Goal: Entertainment & Leisure: Consume media (video, audio)

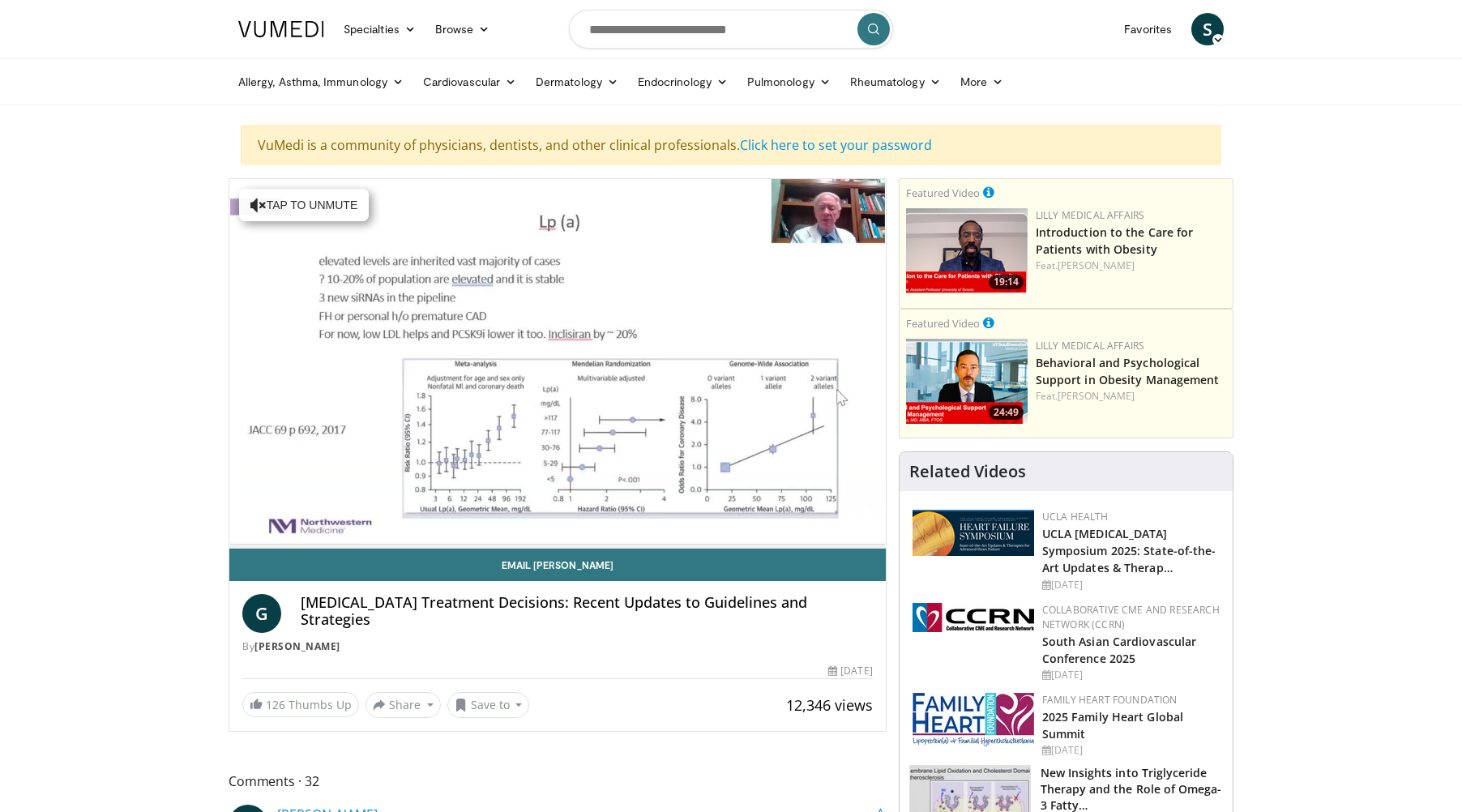
click at [267, 533] on video-js "**********" at bounding box center [557, 364] width 657 height 370
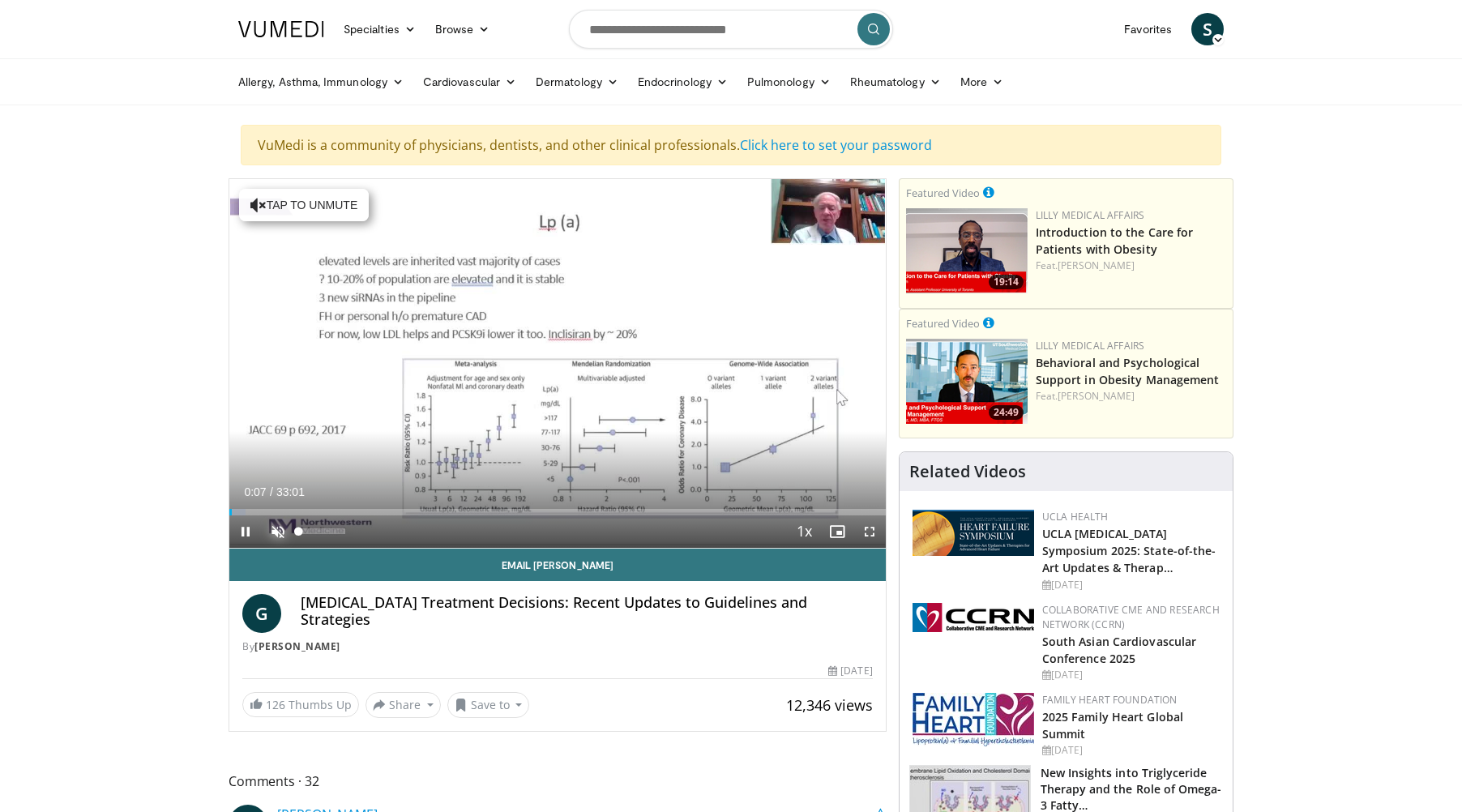
click at [275, 526] on span "Video Player" at bounding box center [277, 531] width 32 height 32
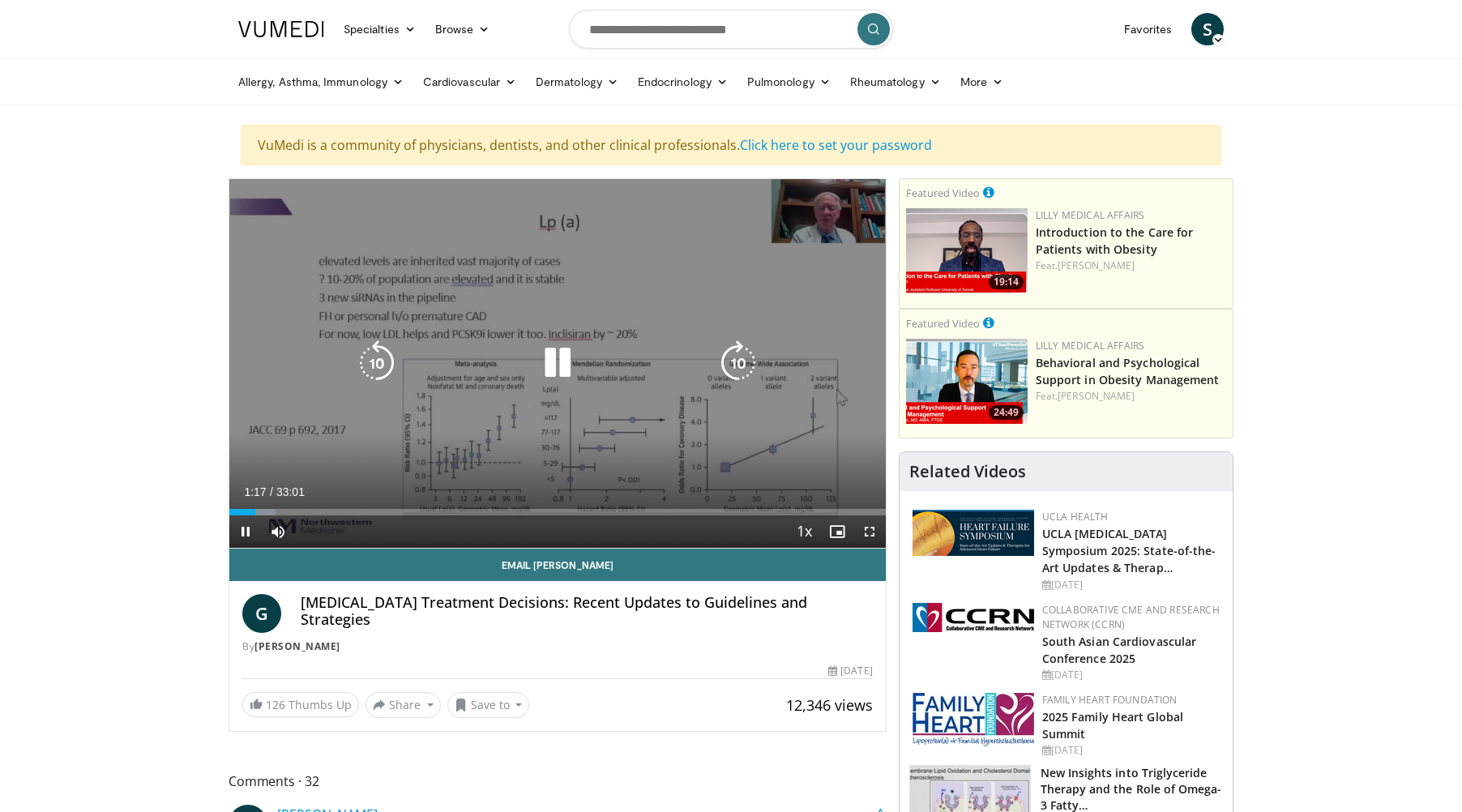
click at [565, 366] on icon "Video Player" at bounding box center [557, 363] width 46 height 46
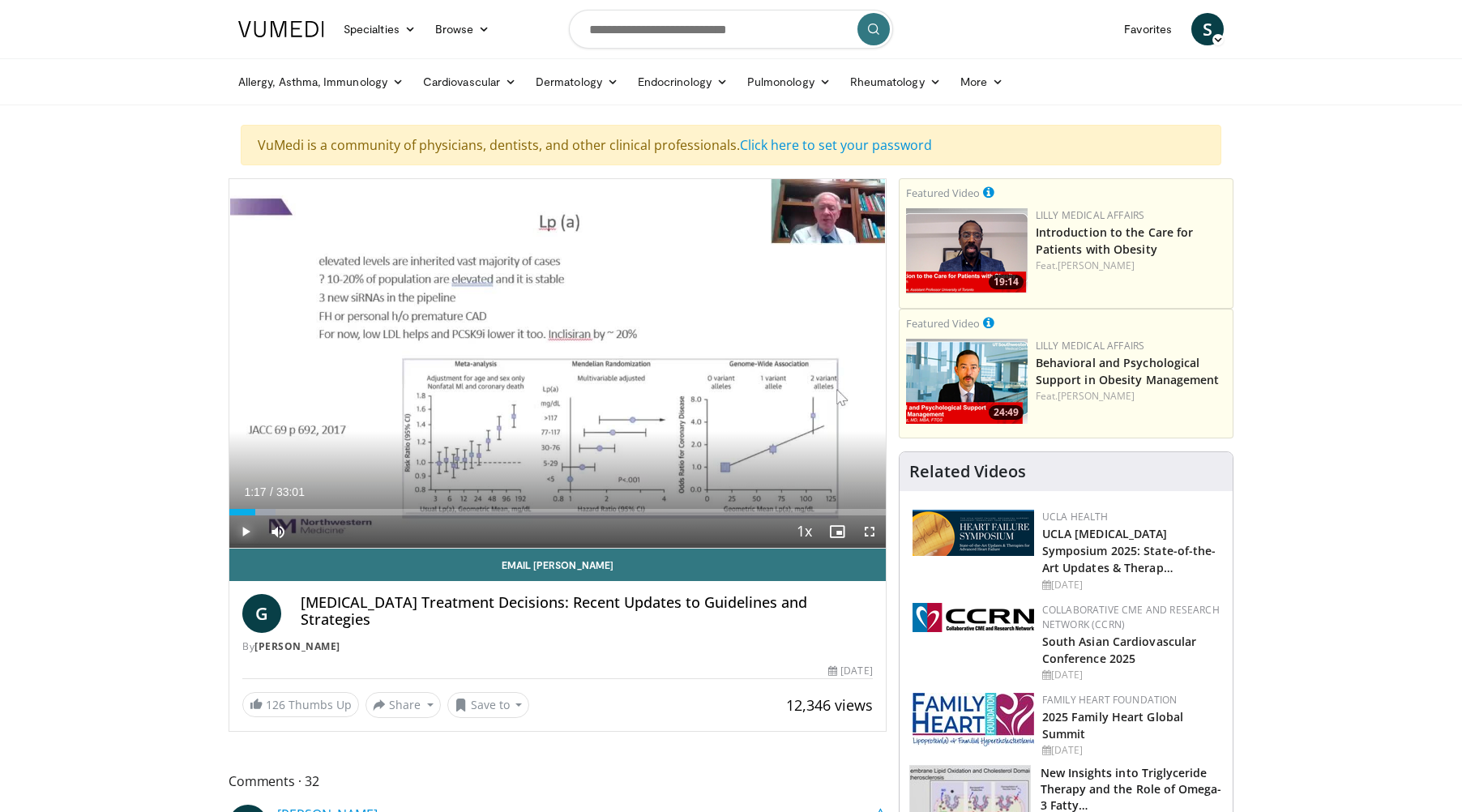
click at [245, 528] on span "Video Player" at bounding box center [245, 531] width 32 height 32
click at [255, 509] on div "Loaded : 8.51% 01:15 01:18" at bounding box center [557, 512] width 657 height 7
click at [252, 509] on div "Progress Bar" at bounding box center [253, 512] width 2 height 7
drag, startPoint x: 331, startPoint y: 508, endPoint x: 299, endPoint y: 506, distance: 32.1
click at [299, 506] on div "Loaded : 11.10% 03:37 03:35" at bounding box center [557, 508] width 657 height 16
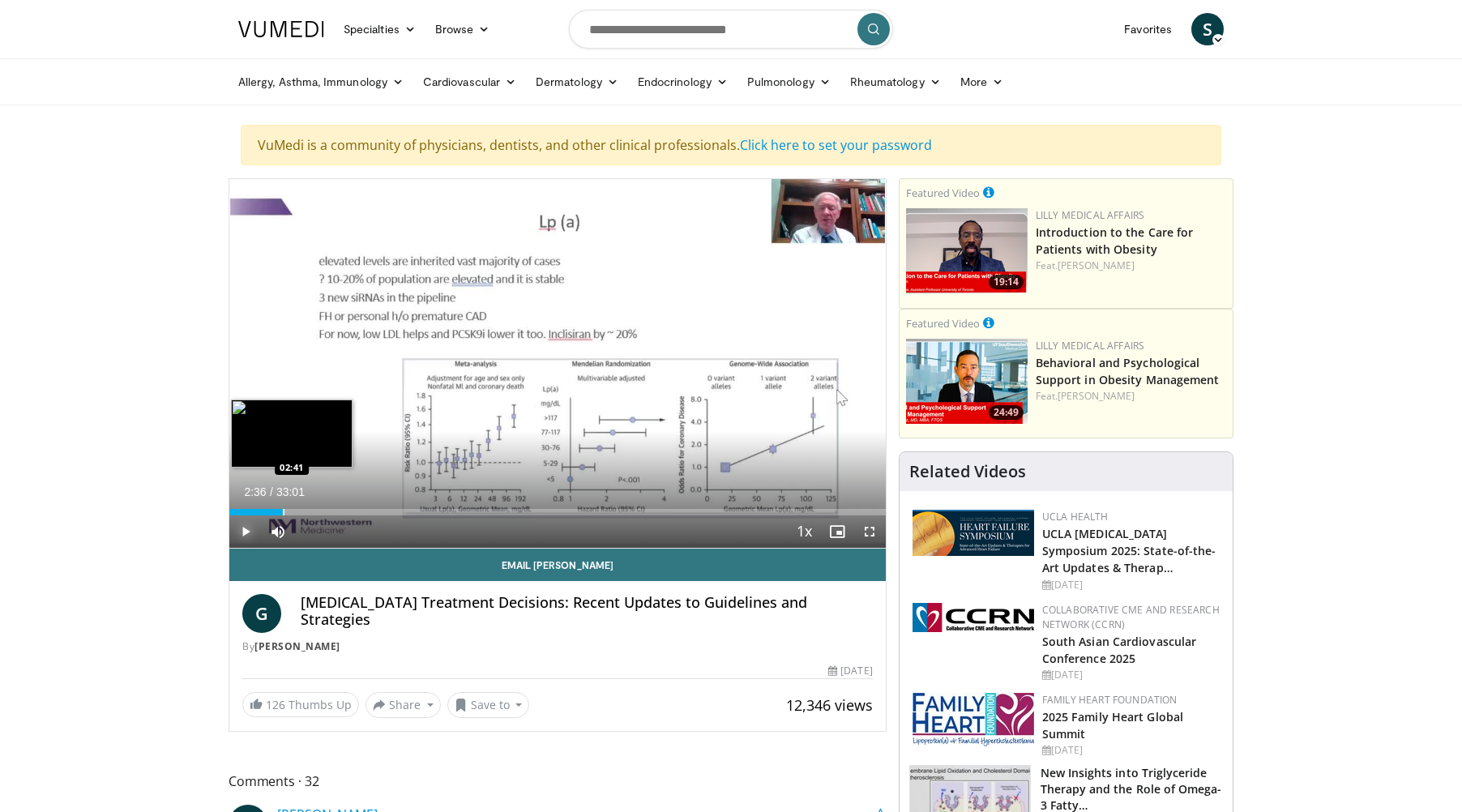
drag, startPoint x: 300, startPoint y: 507, endPoint x: 279, endPoint y: 507, distance: 21.0
click at [279, 507] on div "Loaded : 8.01% 02:43 02:41" at bounding box center [557, 508] width 657 height 16
drag, startPoint x: 318, startPoint y: 512, endPoint x: 279, endPoint y: 511, distance: 39.0
click at [279, 511] on div "Progress Bar" at bounding box center [280, 512] width 2 height 7
drag, startPoint x: 326, startPoint y: 506, endPoint x: 278, endPoint y: 507, distance: 48.0
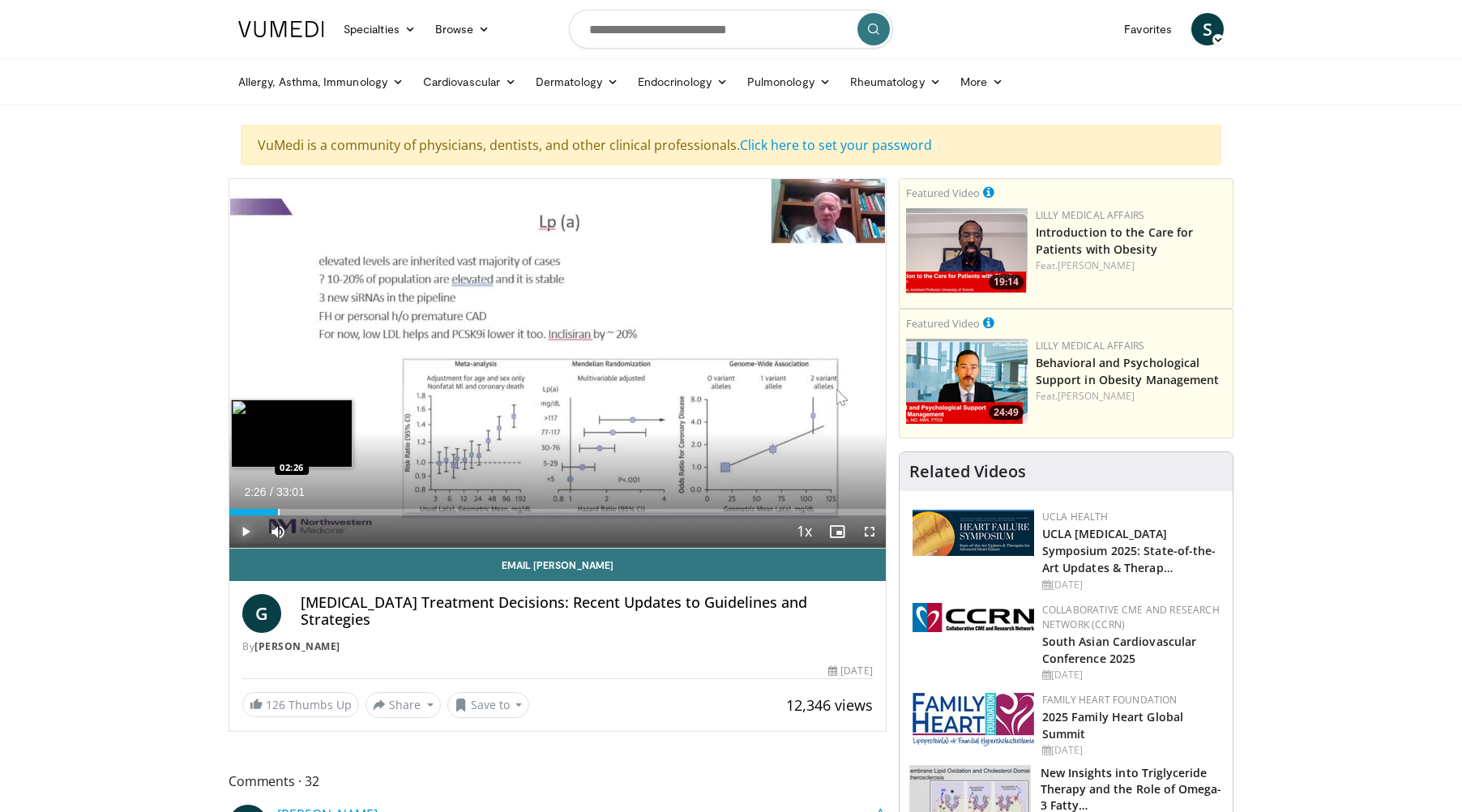
click at [278, 507] on div "Loaded : 7.50% 02:26 02:26" at bounding box center [557, 508] width 657 height 16
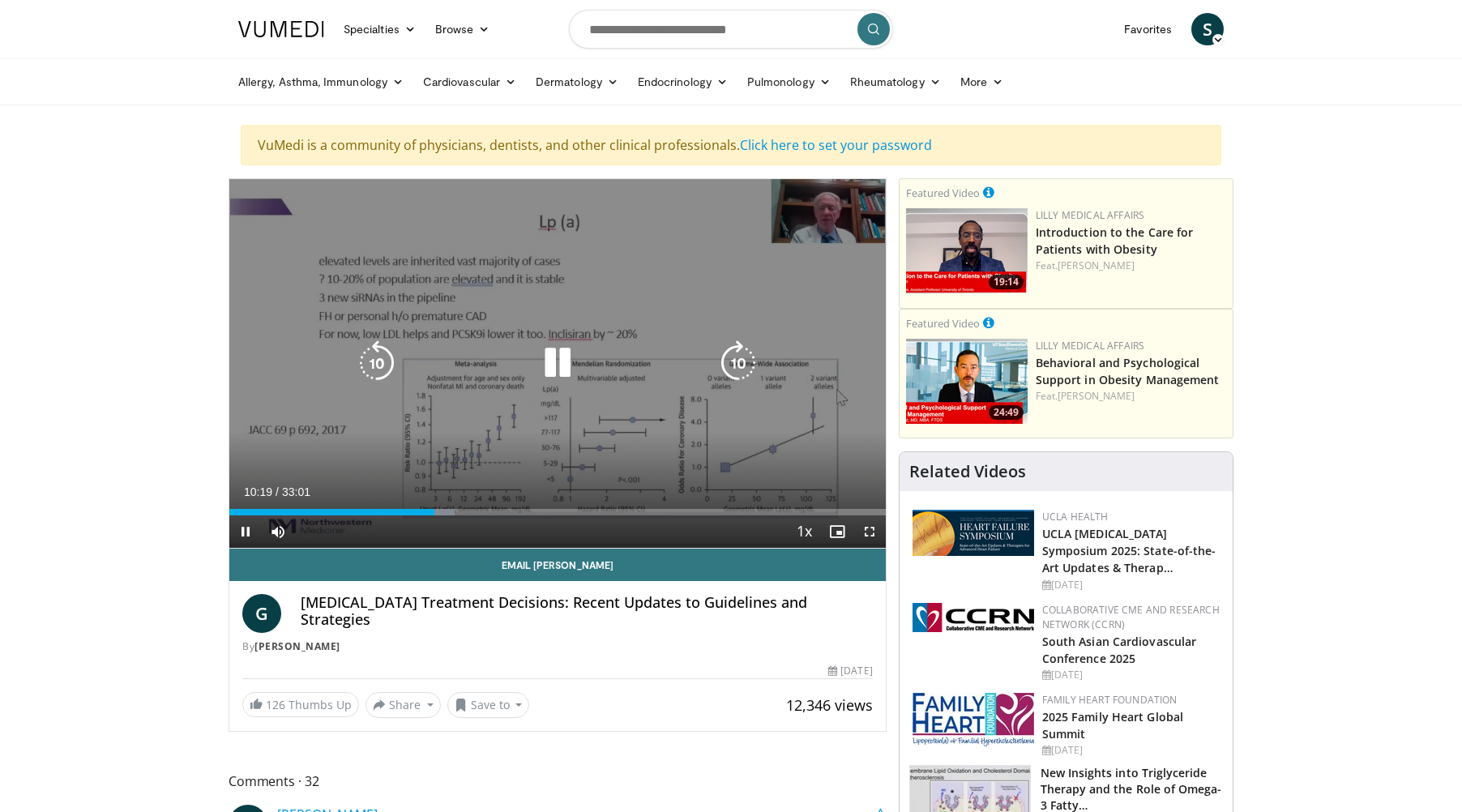
click at [560, 363] on icon "Video Player" at bounding box center [557, 363] width 46 height 46
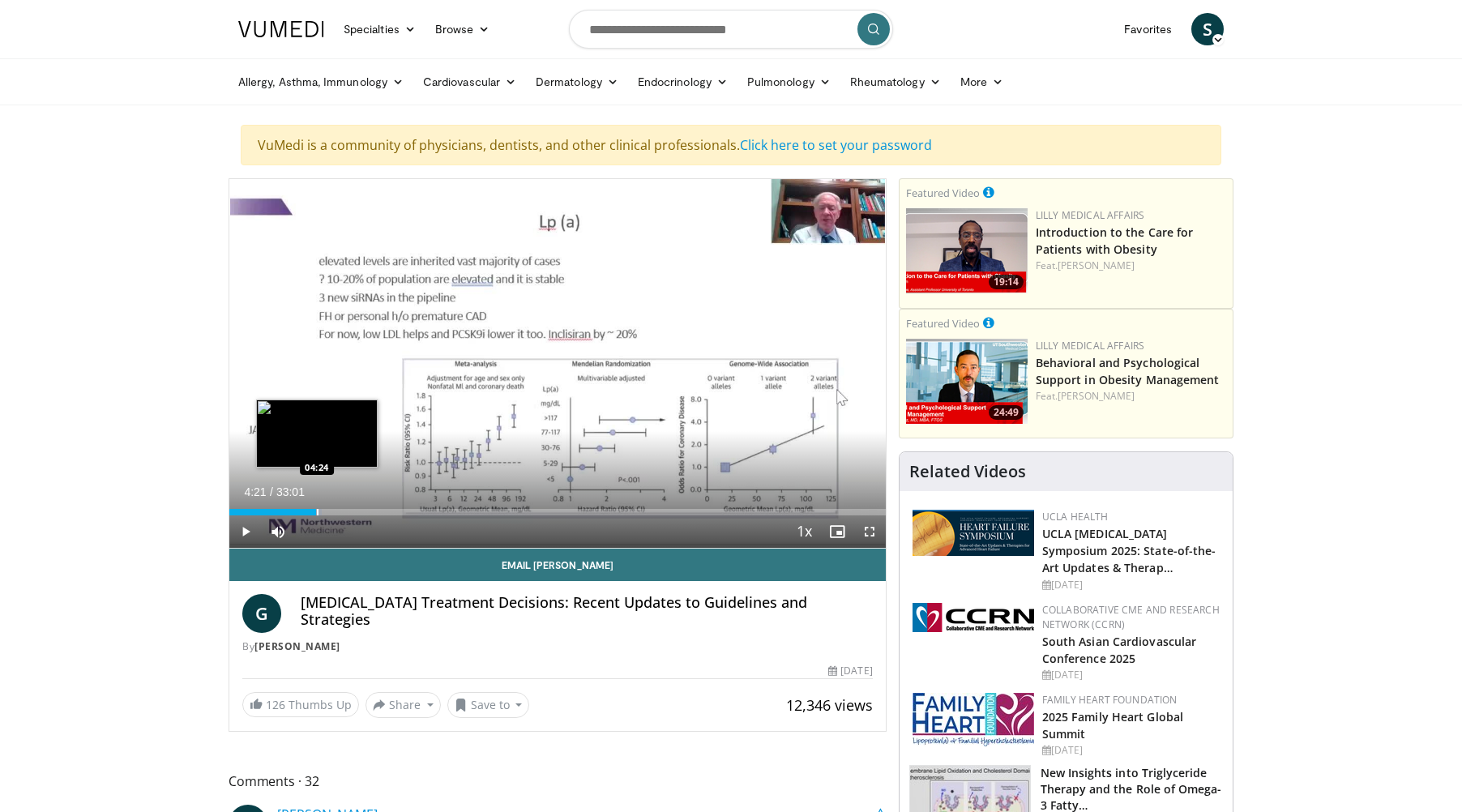
drag, startPoint x: 435, startPoint y: 507, endPoint x: 316, endPoint y: 501, distance: 119.2
click at [316, 501] on div "Loaded : 14.13% 04:26 04:24" at bounding box center [557, 508] width 657 height 16
click at [239, 526] on span "Video Player" at bounding box center [245, 531] width 32 height 32
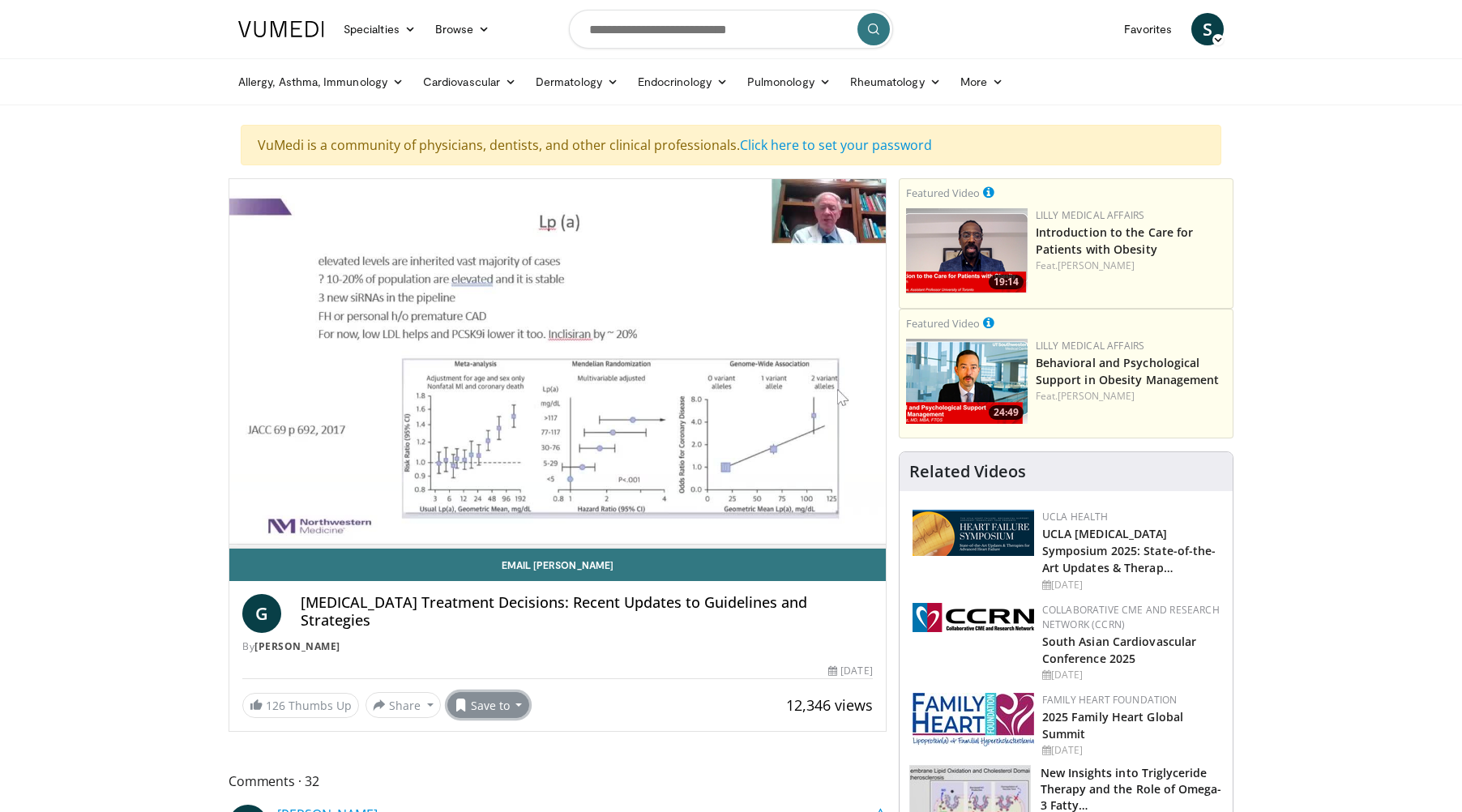
click at [486, 706] on button "Save to" at bounding box center [488, 704] width 83 height 26
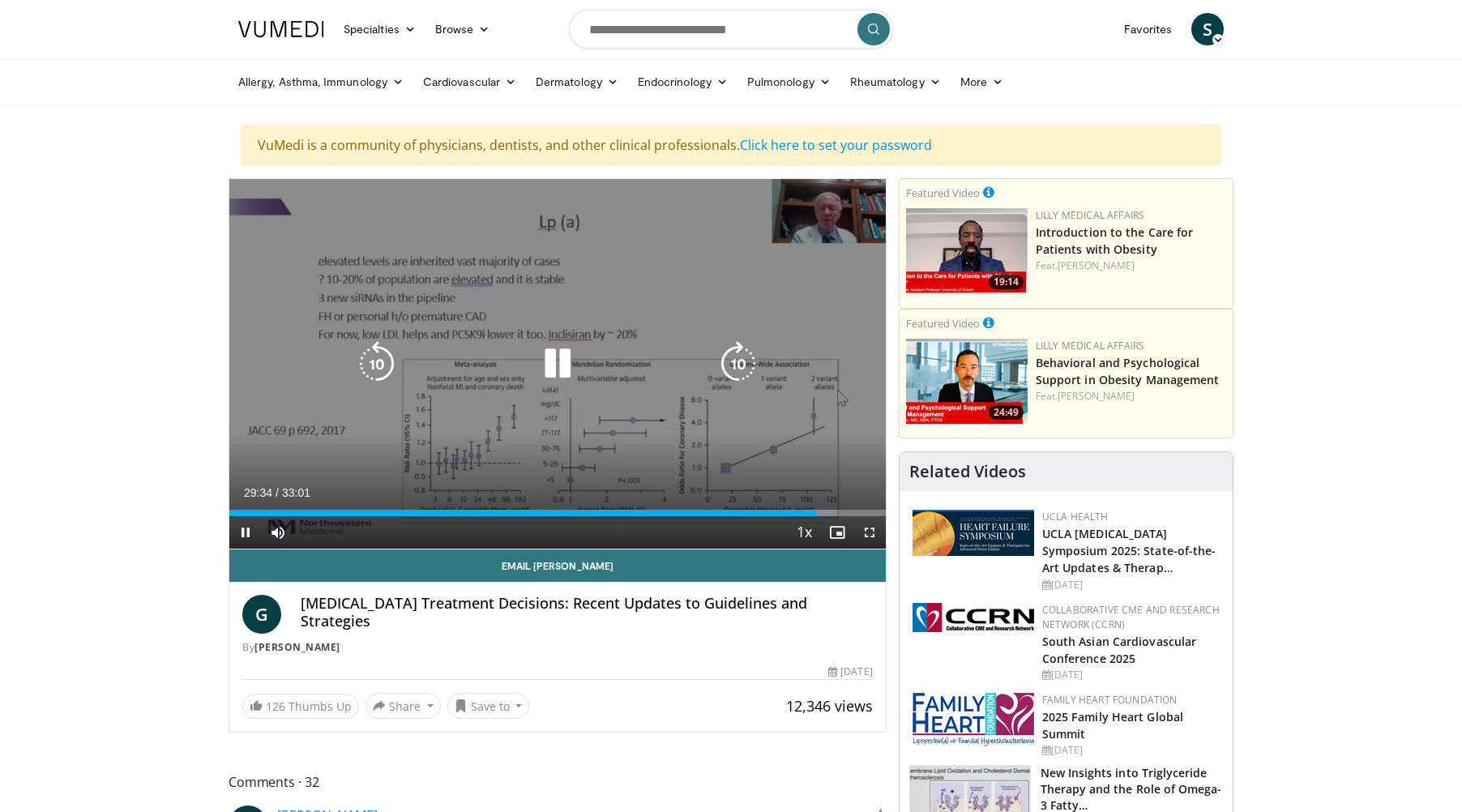
click at [553, 357] on icon "Video Player" at bounding box center [557, 364] width 46 height 46
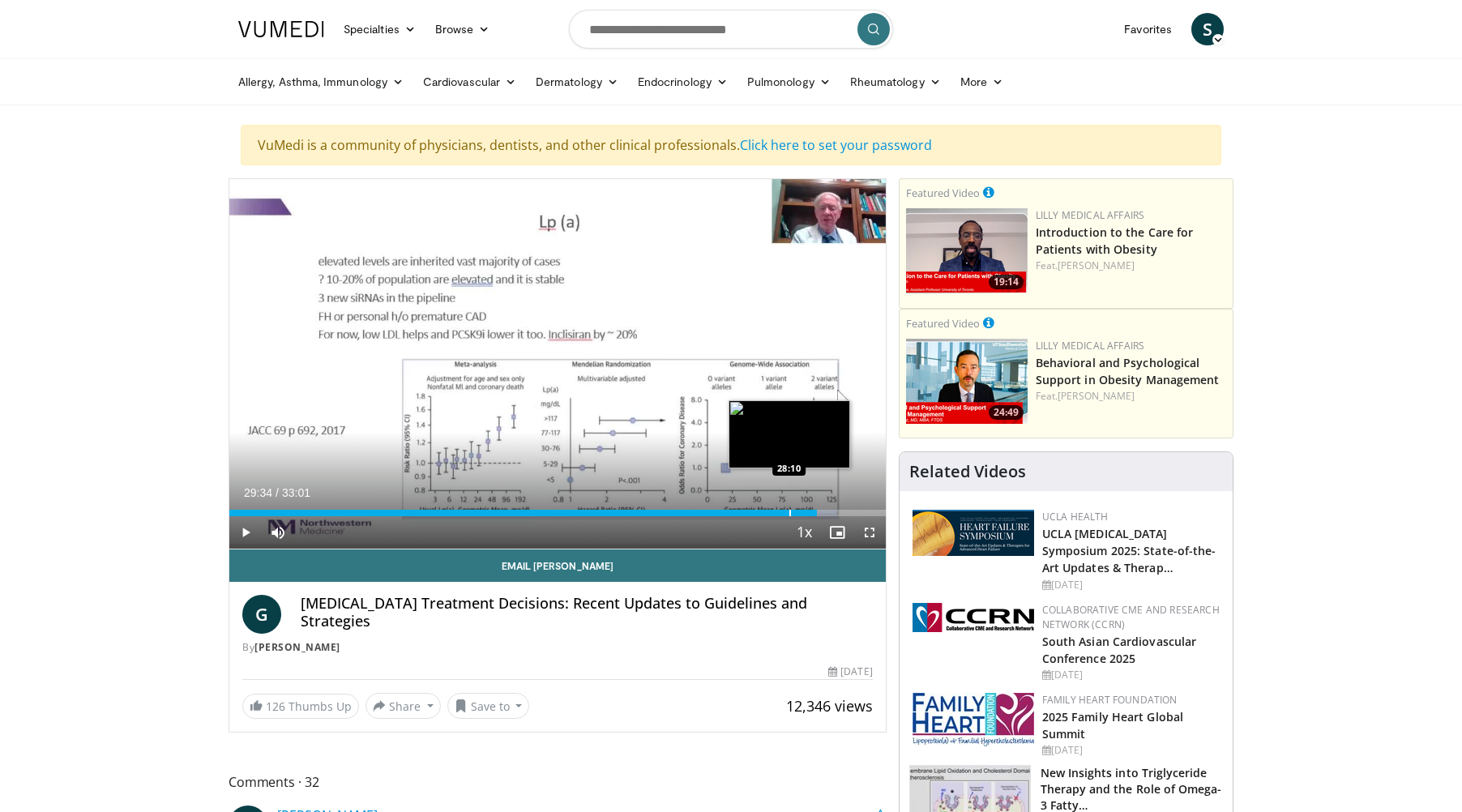
click at [789, 506] on div "Loaded : 92.60% 29:34 28:10" at bounding box center [557, 509] width 657 height 16
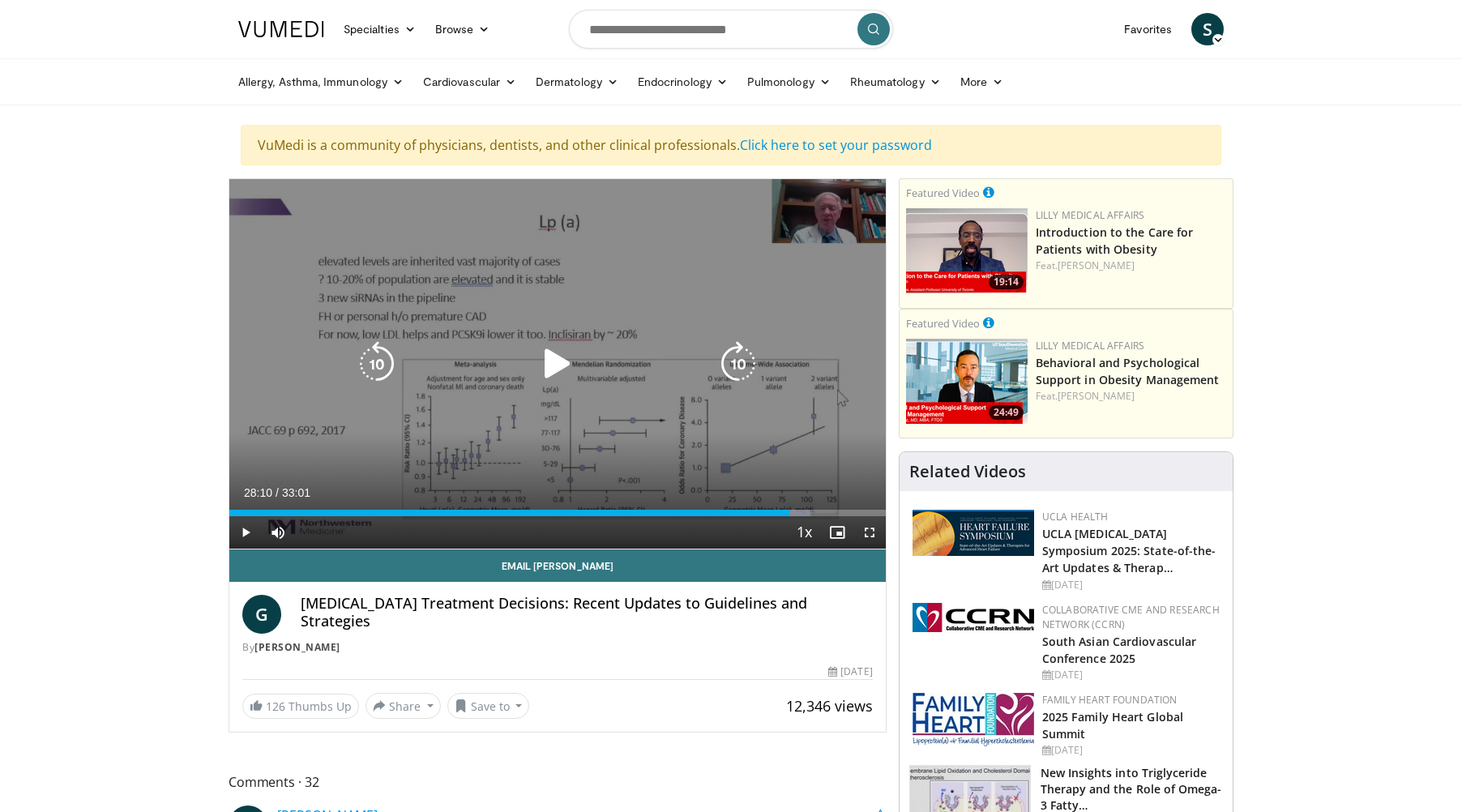
click at [553, 361] on icon "Video Player" at bounding box center [557, 364] width 46 height 46
click at [565, 367] on icon "Video Player" at bounding box center [557, 364] width 46 height 46
click at [550, 363] on icon "Video Player" at bounding box center [557, 364] width 46 height 46
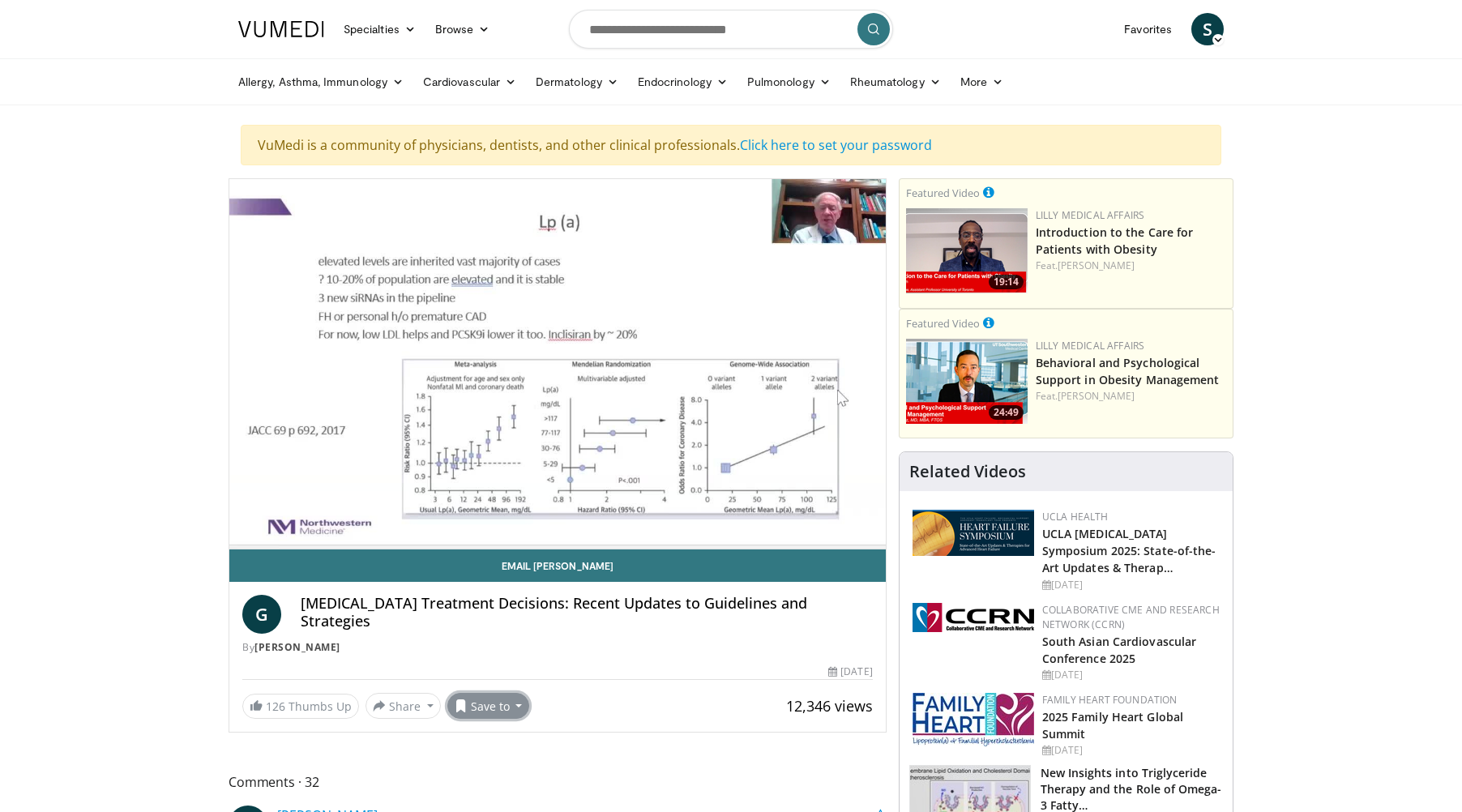
click at [503, 701] on button "Save to" at bounding box center [488, 705] width 83 height 26
click at [504, 740] on span "Add to Favorites" at bounding box center [517, 740] width 99 height 18
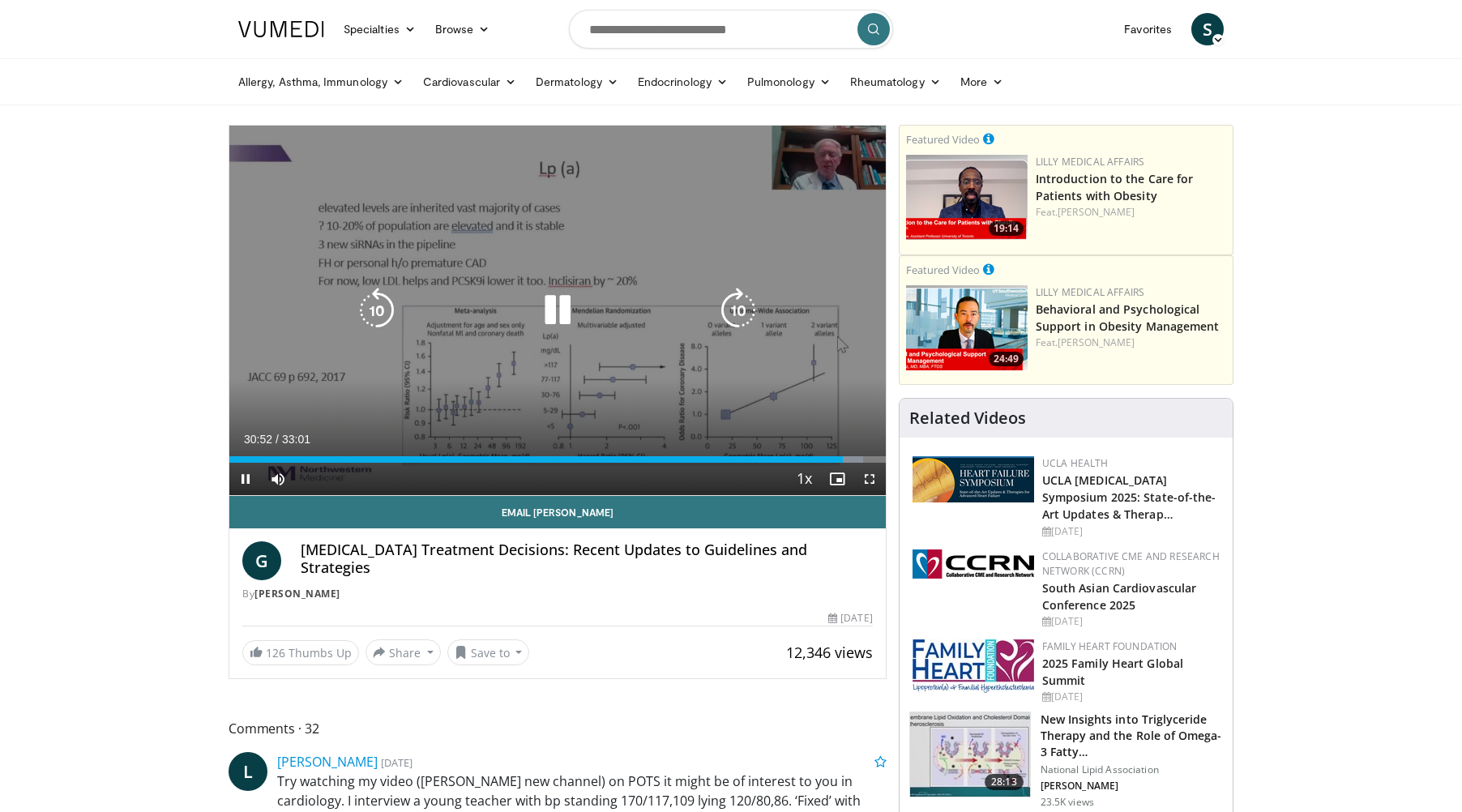
click at [557, 307] on icon "Video Player" at bounding box center [557, 310] width 46 height 46
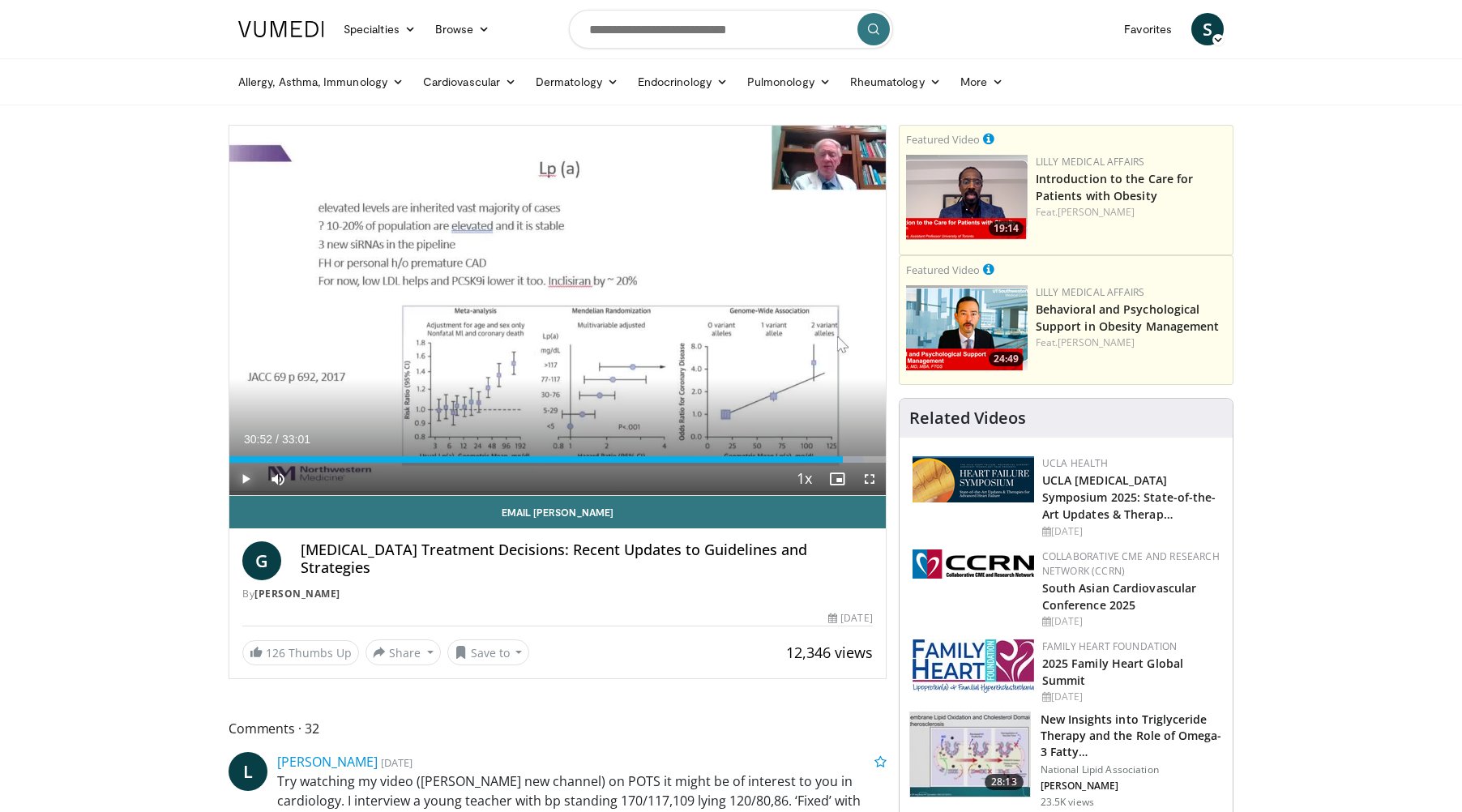
click at [237, 474] on span "Video Player" at bounding box center [245, 478] width 32 height 32
drag, startPoint x: 344, startPoint y: 477, endPoint x: 374, endPoint y: 481, distance: 30.3
click at [374, 481] on div "Mute 100%" at bounding box center [318, 478] width 114 height 32
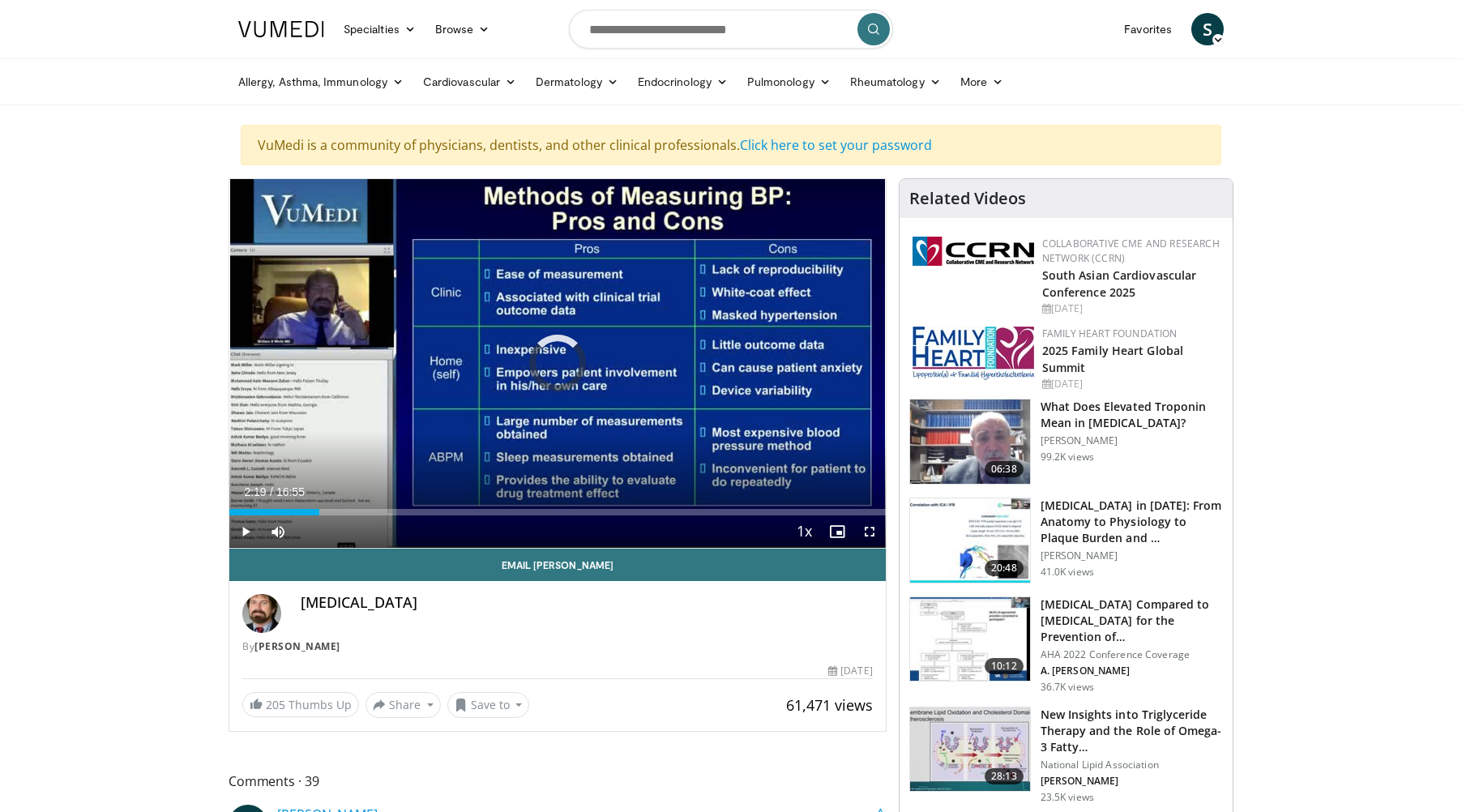
drag, startPoint x: 309, startPoint y: 505, endPoint x: 210, endPoint y: 500, distance: 99.1
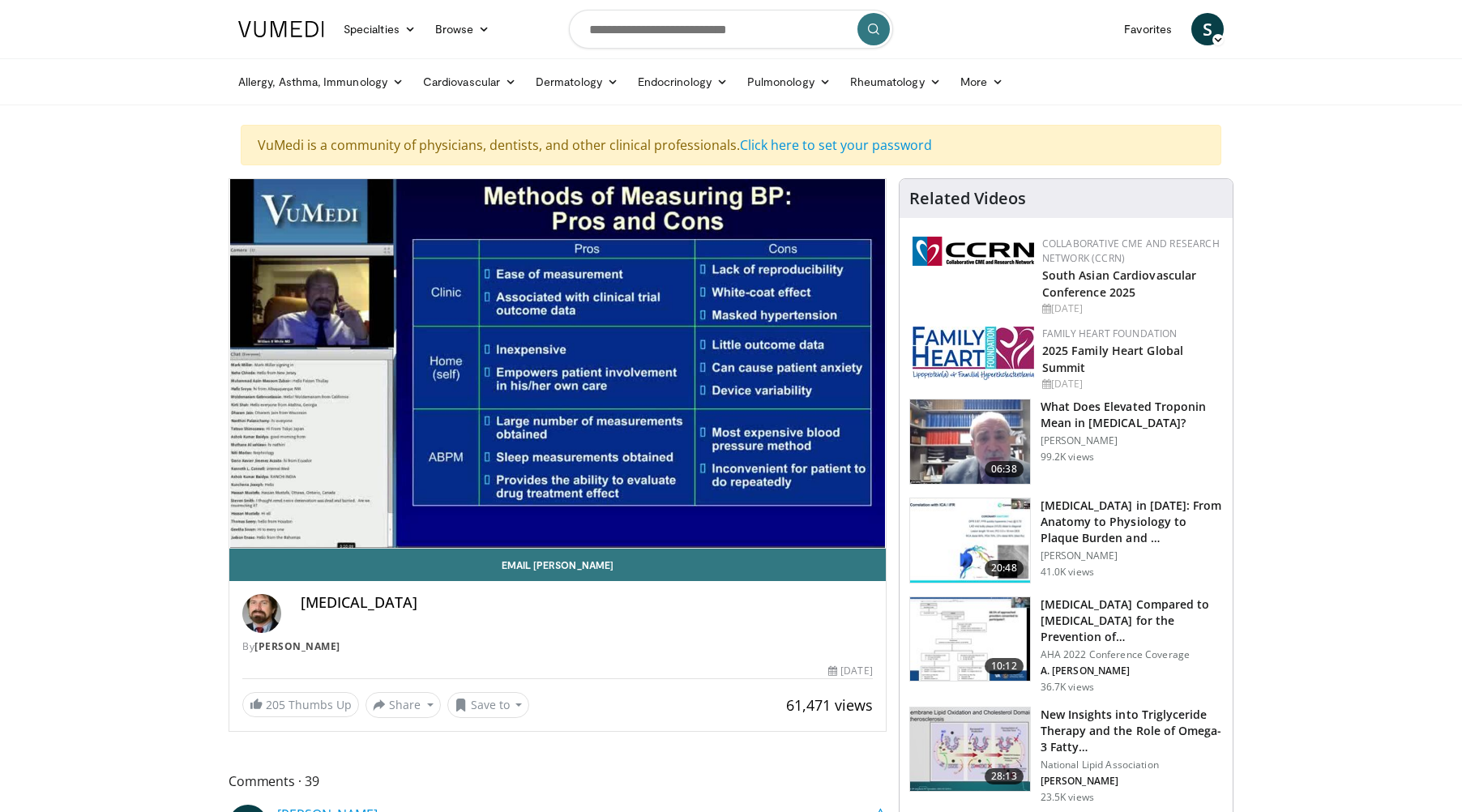
click at [1012, 617] on img at bounding box center [970, 639] width 120 height 85
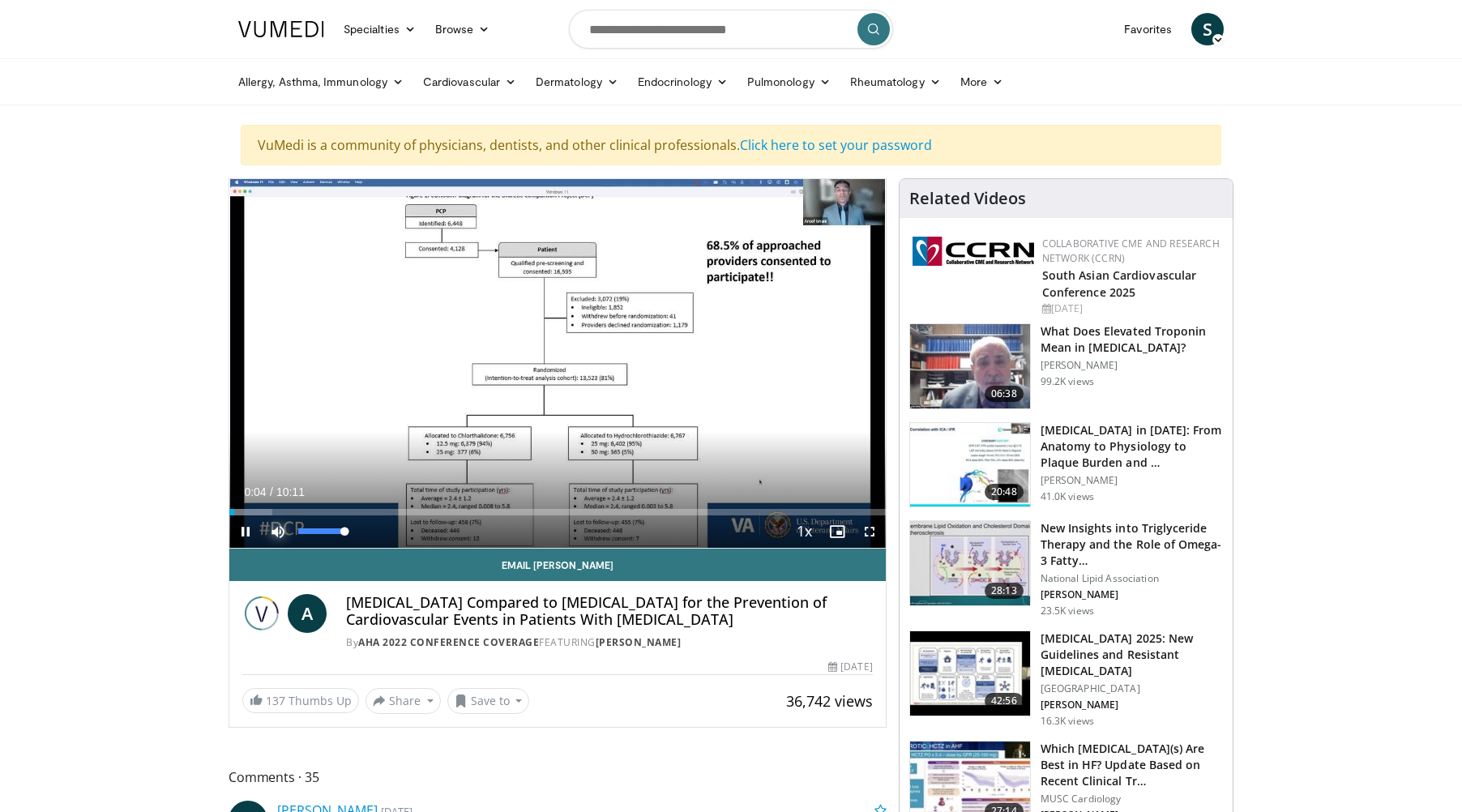
click at [276, 524] on span "Video Player" at bounding box center [277, 531] width 32 height 32
click at [275, 529] on span "Video Player" at bounding box center [277, 531] width 32 height 32
click at [241, 526] on span "Video Player" at bounding box center [245, 531] width 32 height 32
drag, startPoint x: 665, startPoint y: 510, endPoint x: 241, endPoint y: 512, distance: 424.0
click at [241, 512] on div "Progress Bar" at bounding box center [242, 512] width 2 height 7
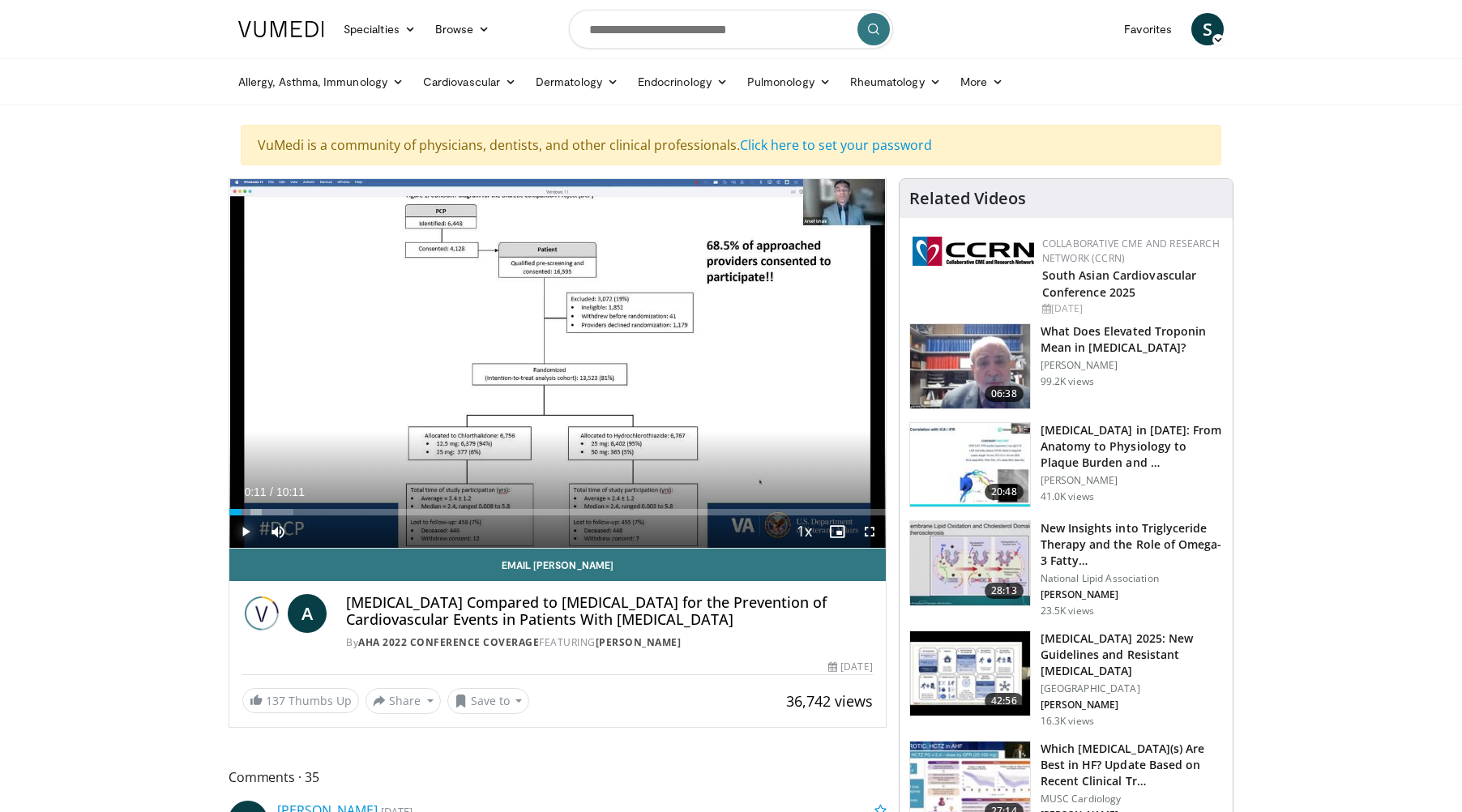
click at [243, 525] on span "Video Player" at bounding box center [245, 531] width 32 height 32
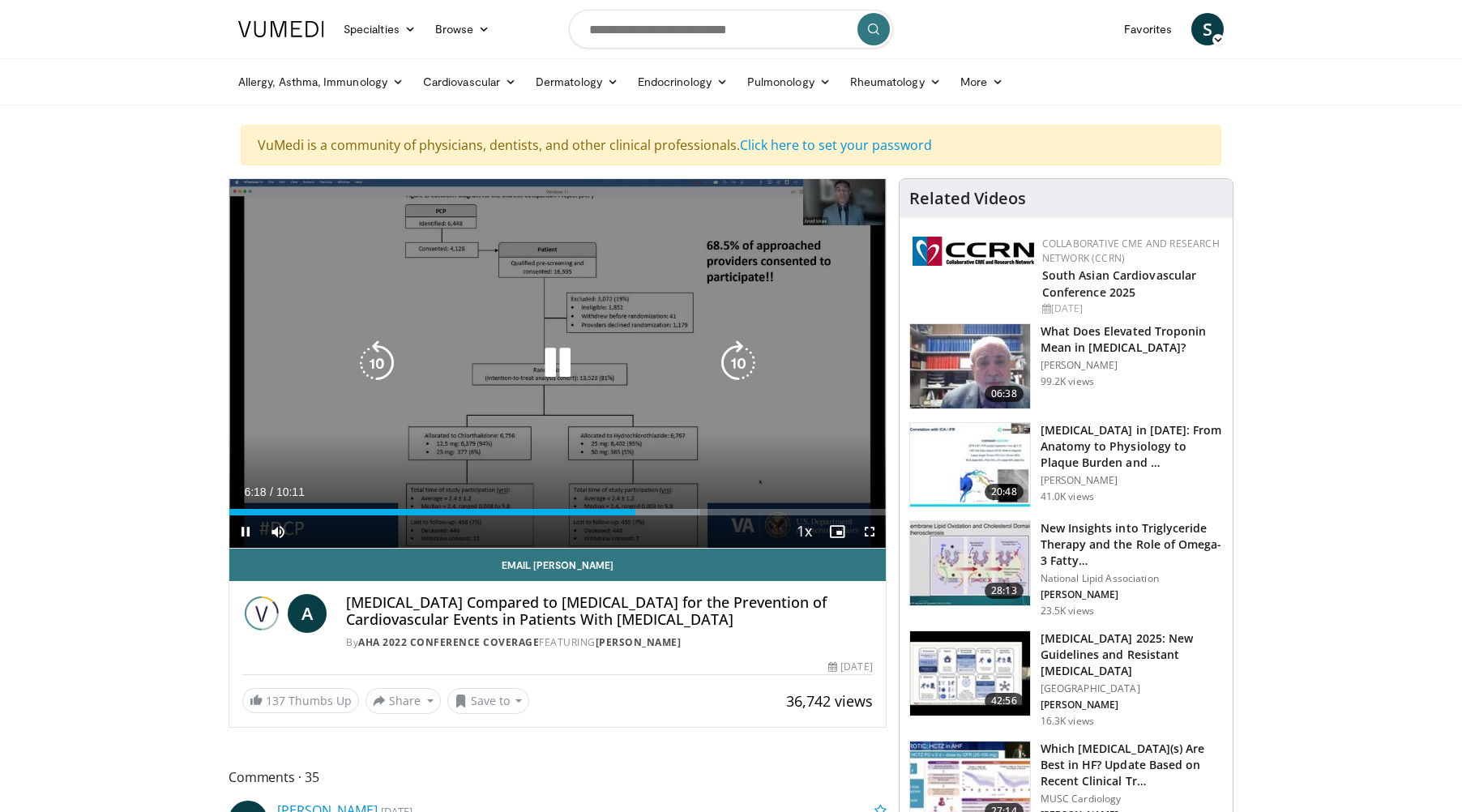
click at [556, 361] on icon "Video Player" at bounding box center [557, 363] width 46 height 46
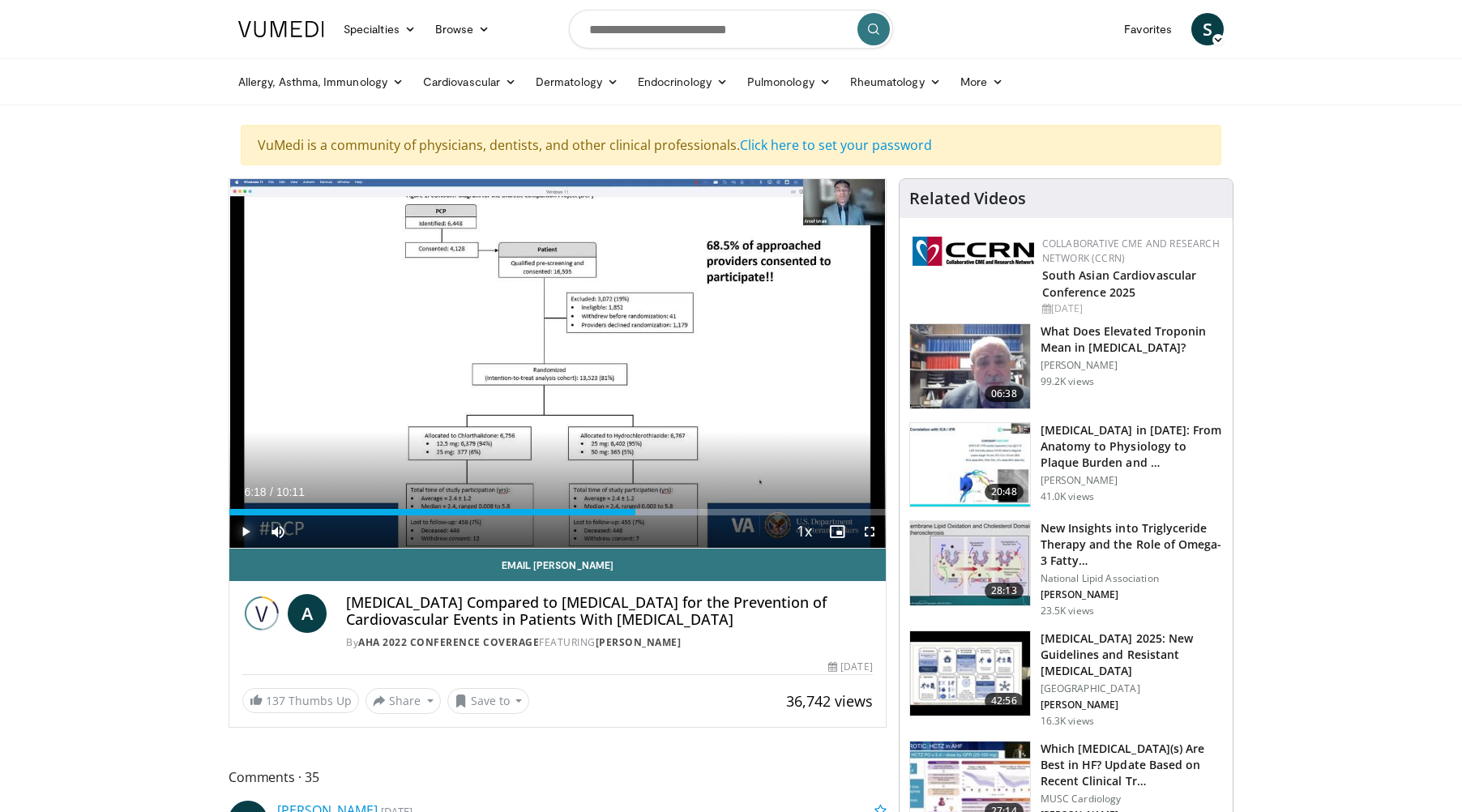
click at [240, 525] on span "Video Player" at bounding box center [245, 531] width 32 height 32
drag, startPoint x: 690, startPoint y: 507, endPoint x: 634, endPoint y: 512, distance: 56.2
click at [634, 512] on div "Loaded : 62.02% 06:17 06:19" at bounding box center [557, 508] width 657 height 16
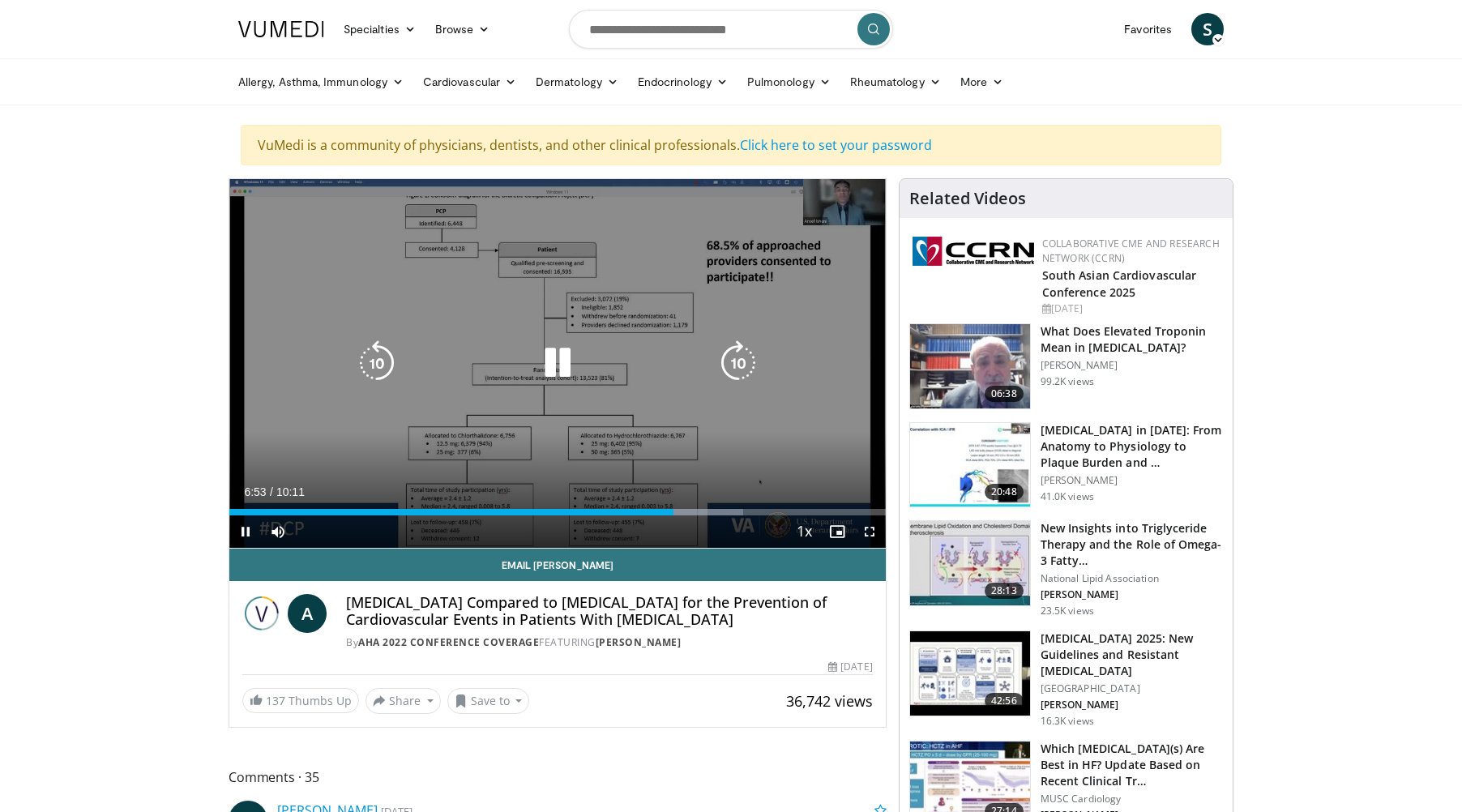
click at [555, 358] on icon "Video Player" at bounding box center [557, 363] width 46 height 46
click at [555, 359] on icon "Video Player" at bounding box center [557, 363] width 46 height 46
click at [560, 355] on icon "Video Player" at bounding box center [557, 363] width 46 height 46
click at [563, 362] on icon "Video Player" at bounding box center [557, 363] width 46 height 46
drag, startPoint x: 556, startPoint y: 364, endPoint x: 570, endPoint y: 358, distance: 15.2
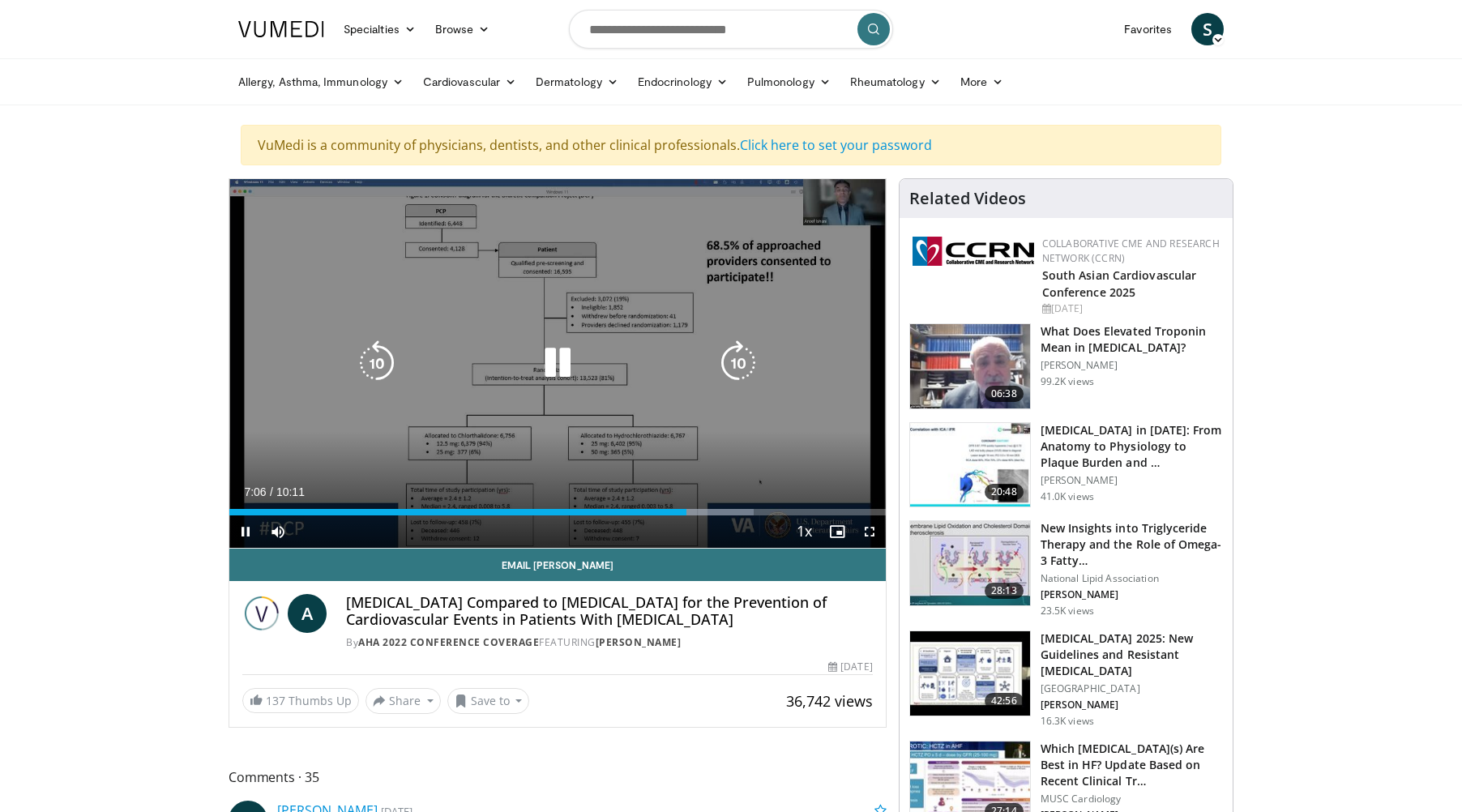
click at [556, 364] on icon "Video Player" at bounding box center [557, 363] width 46 height 46
